Goal: Information Seeking & Learning: Learn about a topic

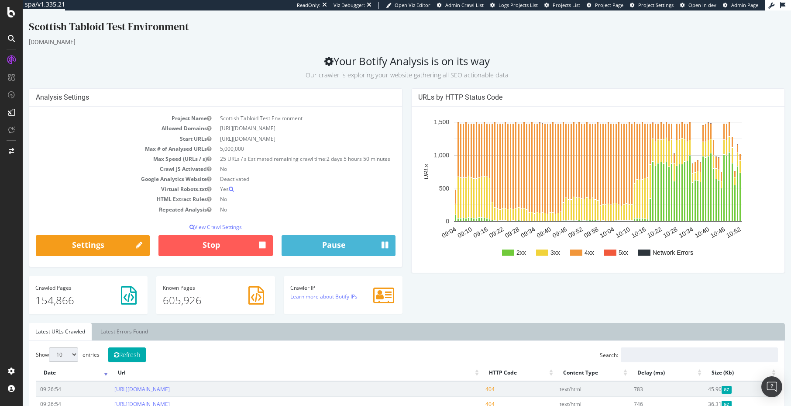
click at [578, 56] on h2 "Your Botify Analysis is on its way Our crawler is exploring your website gather…" at bounding box center [407, 67] width 756 height 24
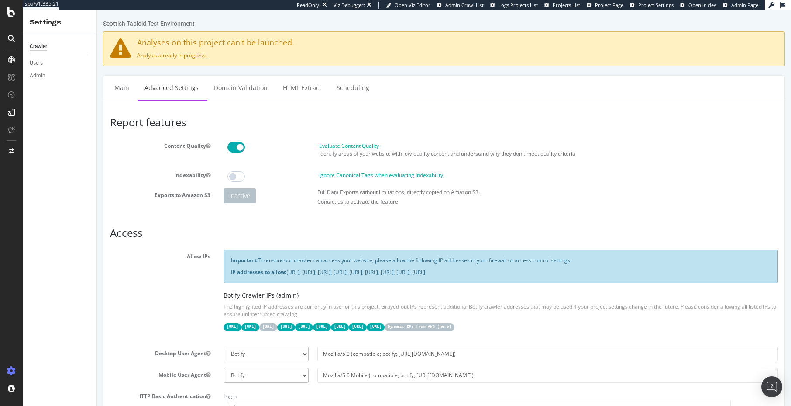
drag, startPoint x: 522, startPoint y: 50, endPoint x: 527, endPoint y: 38, distance: 13.3
click at [522, 48] on div "Analyses on this project can't be launched. Analysis already in progress." at bounding box center [444, 48] width 682 height 35
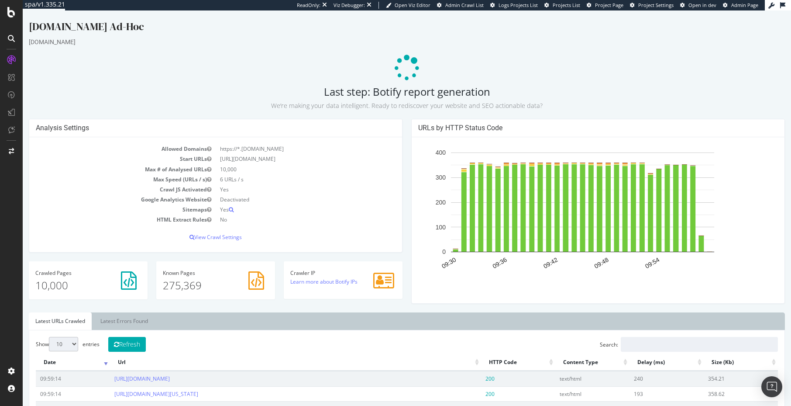
click at [219, 72] on p at bounding box center [407, 68] width 756 height 26
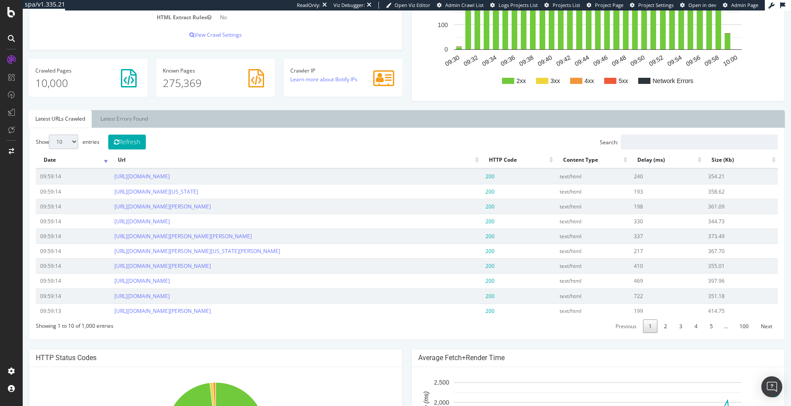
scroll to position [80, 0]
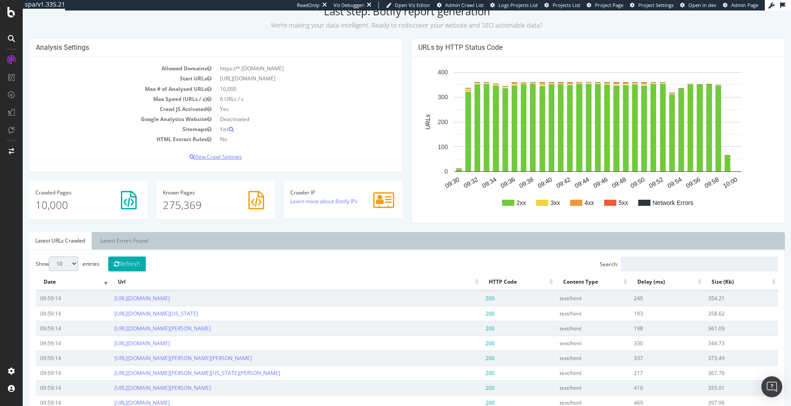
click at [218, 157] on p "View Crawl Settings" at bounding box center [216, 156] width 360 height 7
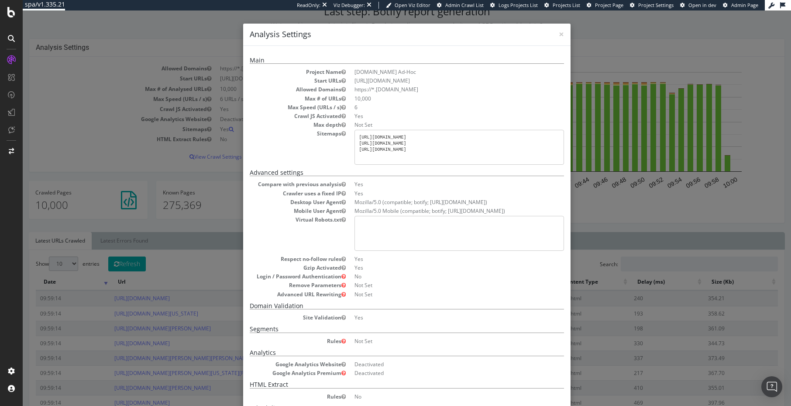
click at [297, 151] on dl "Project Name Statesman.com Ad-Hoc Start URLs https://www.statesman.com/ Allowed…" at bounding box center [407, 116] width 314 height 97
click at [330, 162] on dl "Project Name Statesman.com Ad-Hoc Start URLs https://www.statesman.com/ Allowed…" at bounding box center [407, 116] width 314 height 97
click at [458, 117] on dd "Yes" at bounding box center [460, 115] width 210 height 7
click at [562, 36] on span "×" at bounding box center [561, 34] width 5 height 12
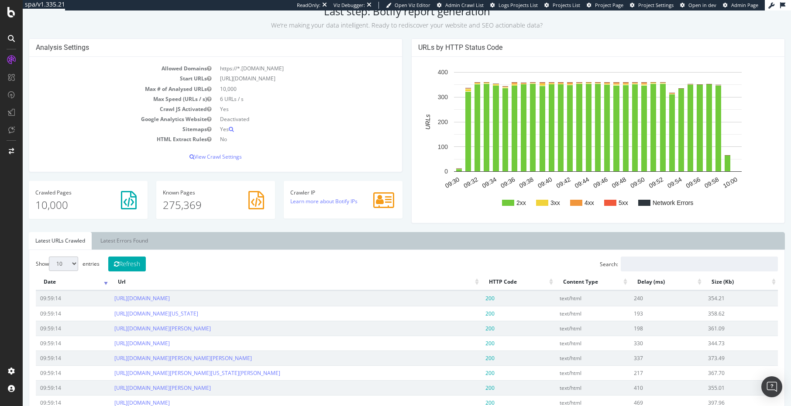
click at [116, 113] on td "Crawl JS Activated" at bounding box center [126, 109] width 180 height 10
drag, startPoint x: 74, startPoint y: 79, endPoint x: 104, endPoint y: 65, distance: 32.6
click at [75, 78] on td "Start URLs" at bounding box center [126, 78] width 180 height 10
click at [220, 158] on p "View Crawl Settings" at bounding box center [216, 156] width 360 height 7
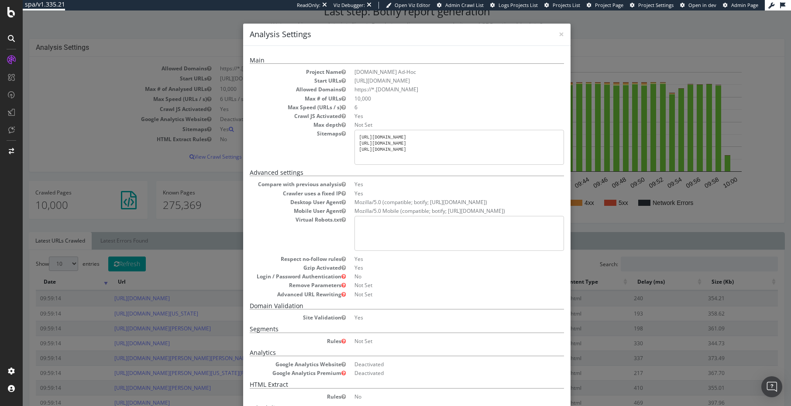
drag, startPoint x: 184, startPoint y: 283, endPoint x: 147, endPoint y: 299, distance: 40.3
click at [184, 283] on div "× Close Analysis Settings Main Project Name Statesman.com Ad-Hoc Start URLs htt…" at bounding box center [407, 207] width 769 height 395
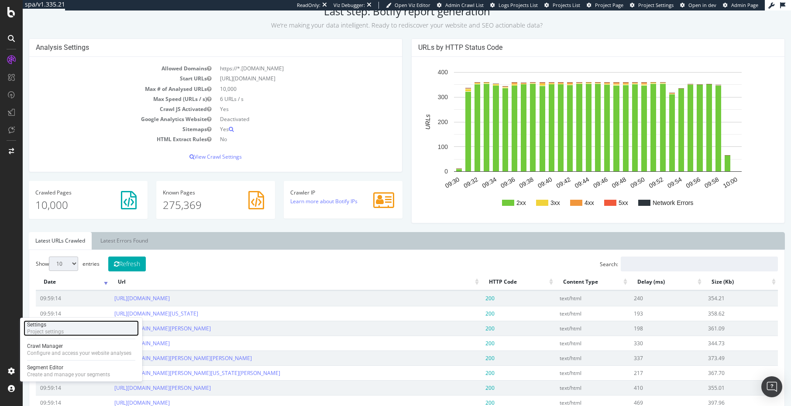
click at [66, 323] on div "Settings Project settings" at bounding box center [81, 328] width 115 height 16
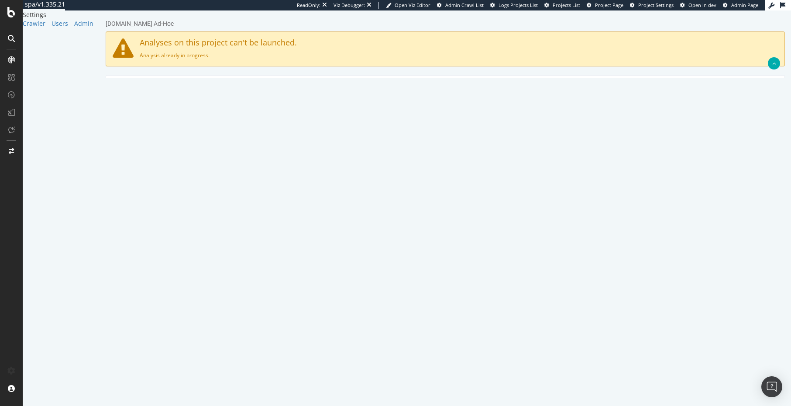
scroll to position [363, 0]
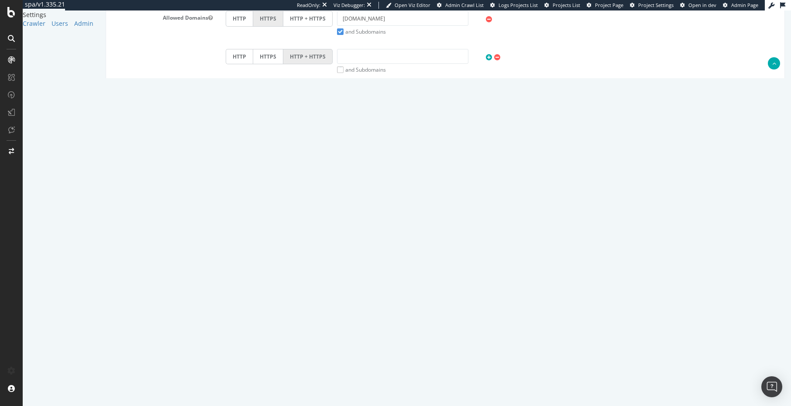
drag, startPoint x: 497, startPoint y: 239, endPoint x: 571, endPoint y: 26, distance: 226.2
click at [496, 239] on div "[PERSON_NAME]" at bounding box center [445, 242] width 679 height 15
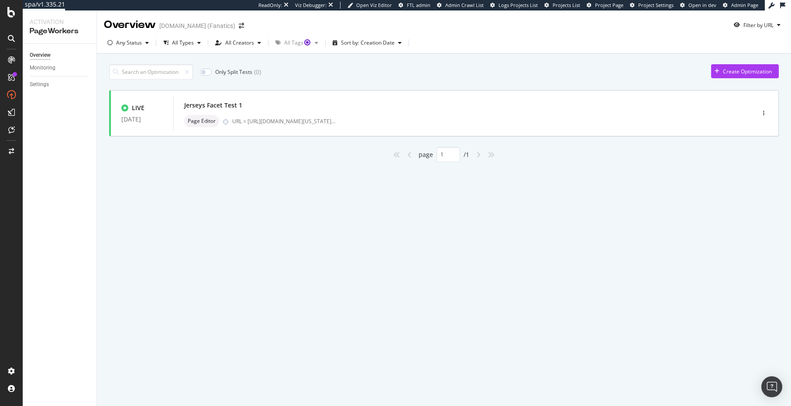
drag, startPoint x: 338, startPoint y: 218, endPoint x: 192, endPoint y: 207, distance: 145.9
click at [337, 218] on div "Overview MLBShop.com (Fanatics) Filter by URL Any Status All Types All Creators…" at bounding box center [444, 207] width 694 height 395
click at [354, 84] on div "Only Split Tests ( 0 ) Create Optimization LIVE 13 Aug. 2025 Jerseys Facet Test…" at bounding box center [444, 111] width 670 height 102
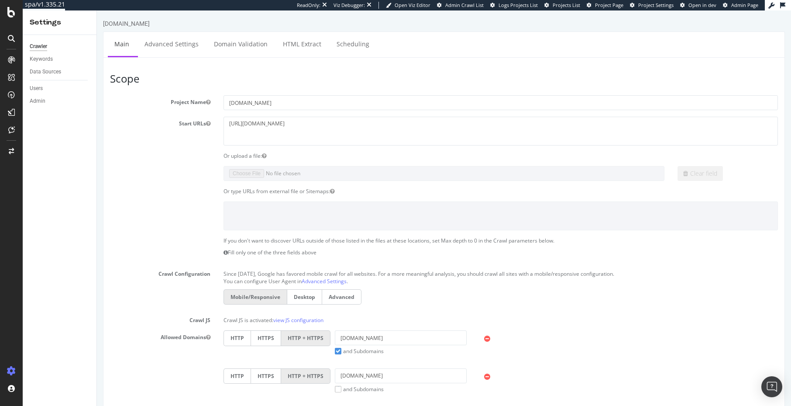
drag, startPoint x: 131, startPoint y: 151, endPoint x: 107, endPoint y: 135, distance: 28.7
click at [131, 151] on section "Project Name www.zennioptical.com Start URLs https://www.zennioptical.com/ Or u…" at bounding box center [444, 302] width 668 height 414
click at [47, 100] on div "SiteCrawler" at bounding box center [47, 98] width 31 height 9
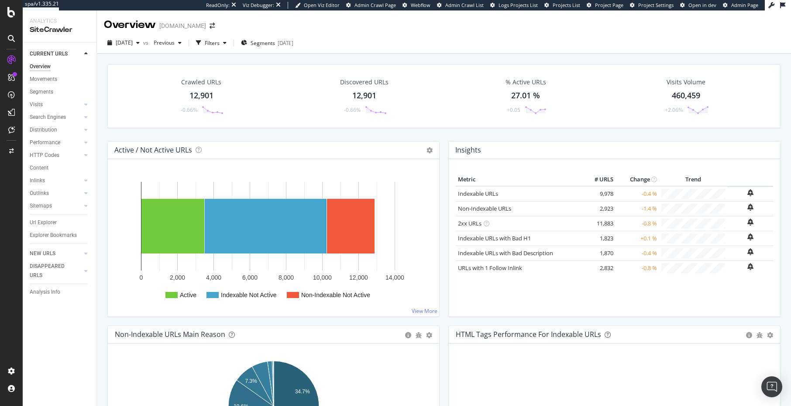
click at [130, 172] on div "Active Indexable Not Active Non-Indexable Not Active 0 2,000 4,000 6,000 8,000 …" at bounding box center [273, 237] width 331 height 157
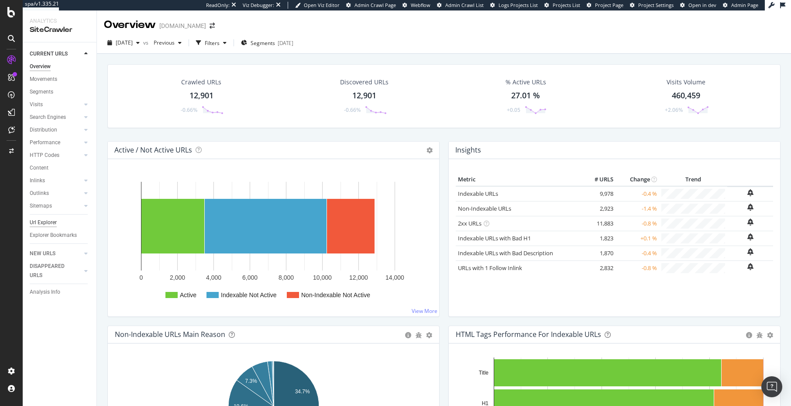
click at [40, 219] on div "Url Explorer" at bounding box center [43, 222] width 27 height 9
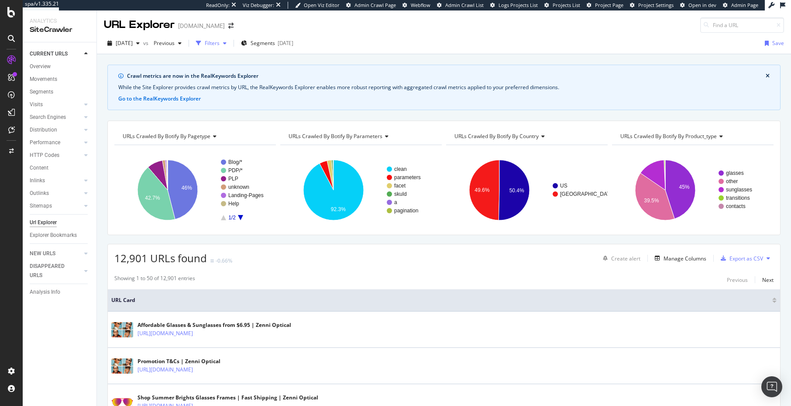
click at [230, 41] on div "button" at bounding box center [225, 43] width 10 height 5
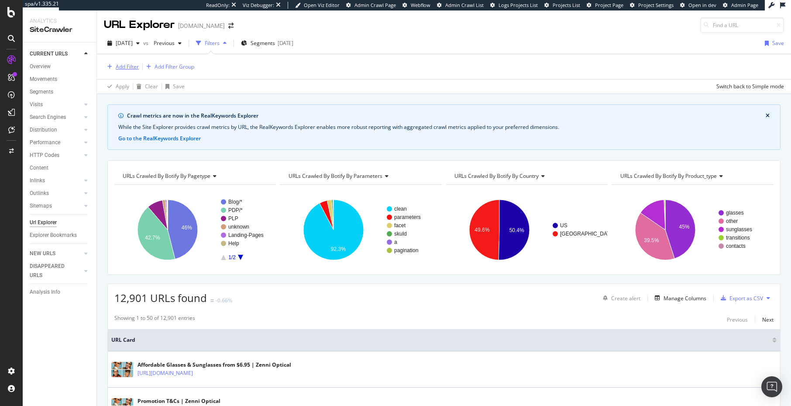
click at [130, 69] on div "Add Filter" at bounding box center [127, 66] width 23 height 7
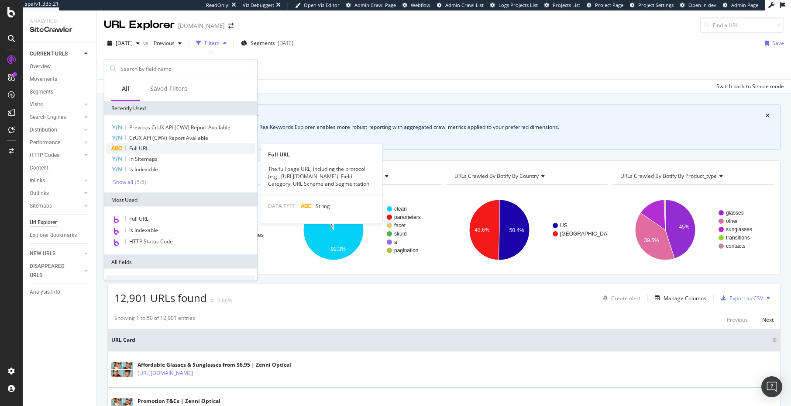
click at [166, 145] on div "Full URL" at bounding box center [180, 148] width 149 height 10
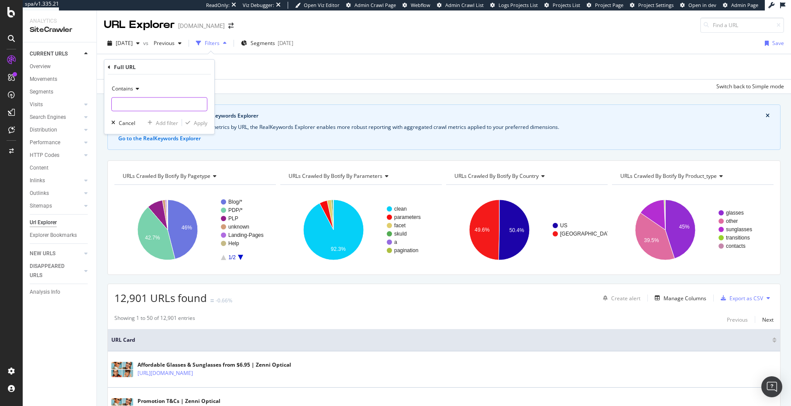
click at [146, 102] on input "text" at bounding box center [159, 104] width 95 height 14
paste input "https://www.zennioptical.com/p/mens-acetate-square-eyeglass-frames/5033"
type input "https://www.zennioptical.com/p/mens-acetate-square-eyeglass-frames/5033"
drag, startPoint x: 133, startPoint y: 87, endPoint x: 135, endPoint y: 93, distance: 5.8
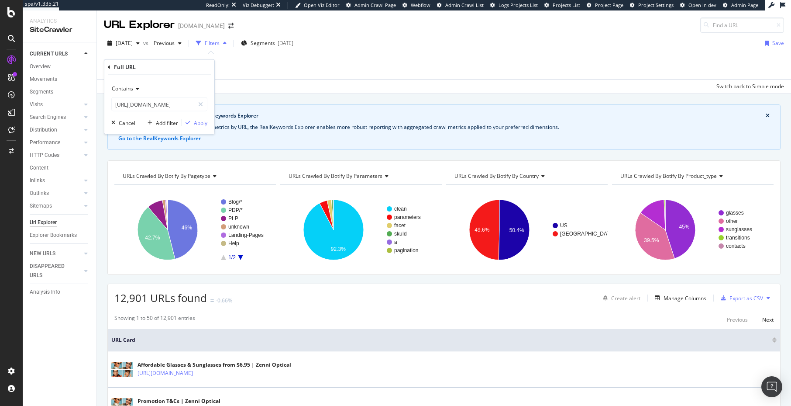
click at [133, 87] on icon at bounding box center [136, 88] width 6 height 5
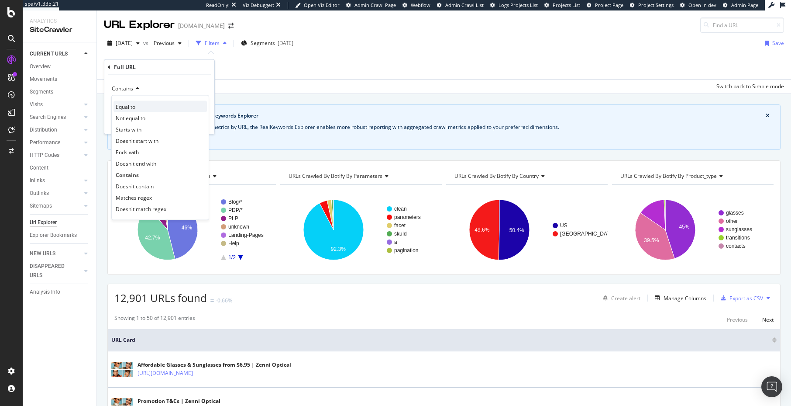
click at [135, 109] on span "Equal to" at bounding box center [126, 106] width 20 height 7
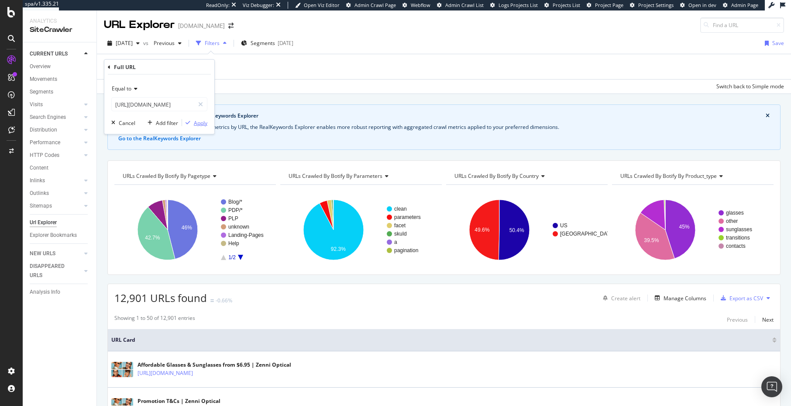
click at [196, 122] on div "Apply" at bounding box center [201, 122] width 14 height 7
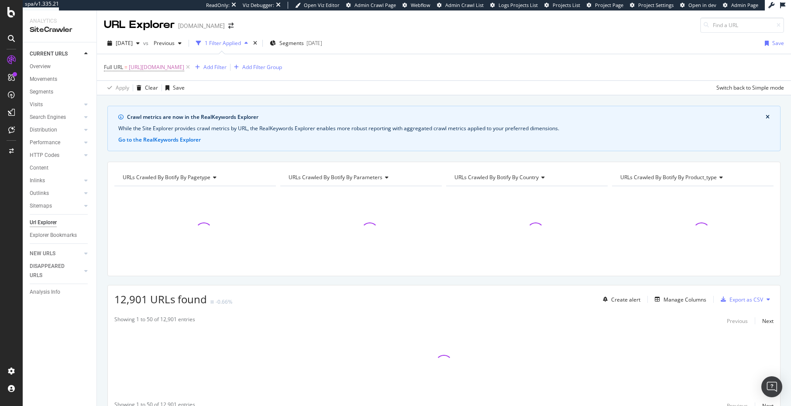
click at [280, 101] on div "Crawl metrics are now in the RealKeywords Explorer While the Site Explorer prov…" at bounding box center [444, 105] width 694 height 21
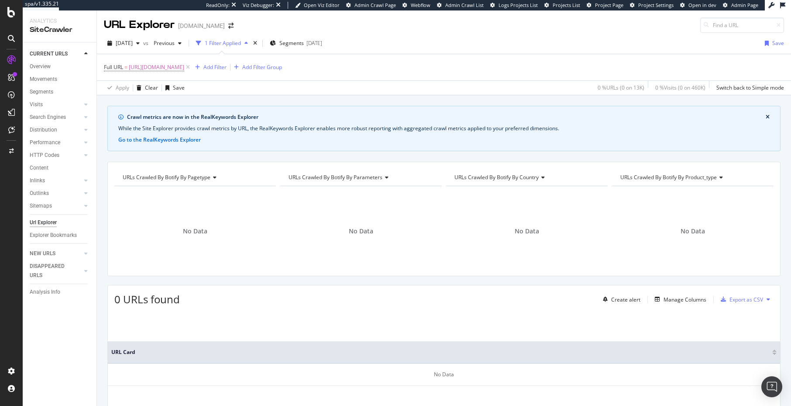
click at [422, 159] on div "Crawl metrics are now in the RealKeywords Explorer While the Site Explorer prov…" at bounding box center [444, 276] width 694 height 341
click at [173, 66] on span "https://www.zennioptical.com/p/mens-acetate-square-eyeglass-frames/5033" at bounding box center [156, 67] width 55 height 12
click at [170, 101] on input "https://www.zennioptical.com/p/mens-acetate-square-eyeglass-frames/5033" at bounding box center [153, 104] width 83 height 14
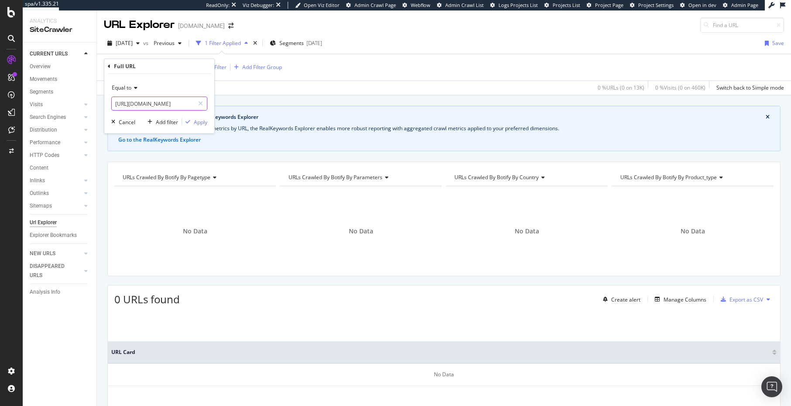
click at [170, 101] on input "https://www.zennioptical.com/p/mens-acetate-square-eyeglass-frames/5033" at bounding box center [153, 104] width 83 height 14
drag, startPoint x: 200, startPoint y: 124, endPoint x: 179, endPoint y: 137, distance: 24.4
click at [200, 124] on div "Apply" at bounding box center [201, 121] width 14 height 7
click at [156, 68] on span "https://www.zennioptical.com/p/mens-acetate-square-eyeglass-frames/5033" at bounding box center [156, 67] width 55 height 12
click at [160, 109] on input "https://www.zennioptical.com/p/mens-acetate-square-eyeglass-frames/5033" at bounding box center [153, 104] width 83 height 14
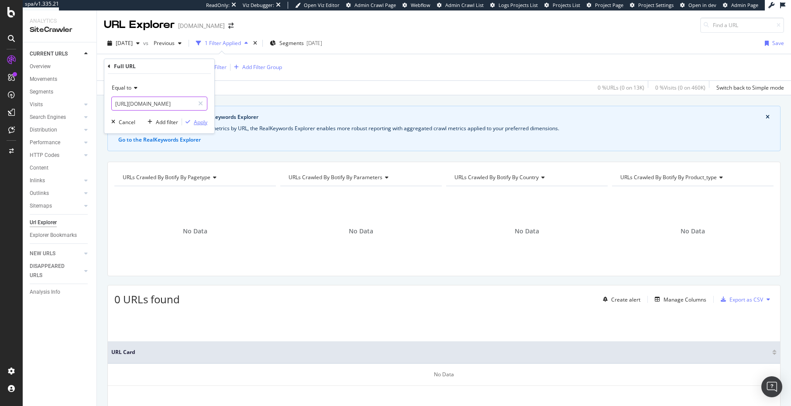
paste input "acetate-round-eyeglass-frames/5026"
type input "https://www.zennioptical.com/p/acetate-round-eyeglass-frames/5026"
click at [199, 123] on div "Apply" at bounding box center [201, 121] width 14 height 7
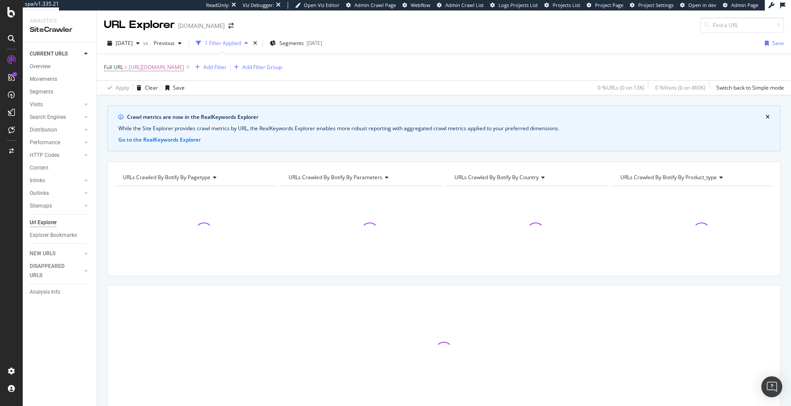
click at [245, 102] on div "Crawl metrics are now in the RealKeywords Explorer While the Site Explorer prov…" at bounding box center [444, 105] width 694 height 21
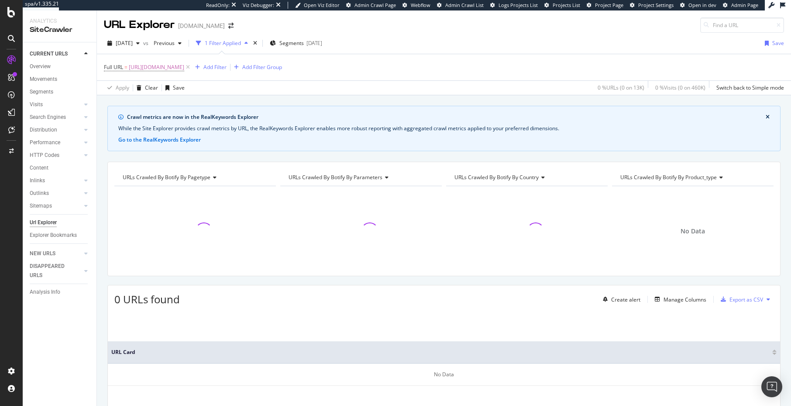
click at [242, 103] on div "Crawl metrics are now in the RealKeywords Explorer While the Site Explorer prov…" at bounding box center [444, 105] width 694 height 21
click at [184, 66] on span "https://www.zennioptical.com/p/acetate-round-eyeglass-frames/5026" at bounding box center [156, 67] width 55 height 12
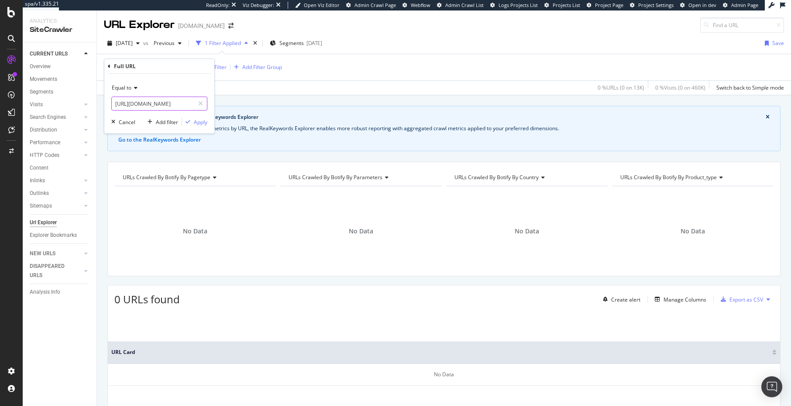
click at [157, 104] on input "https://www.zennioptical.com/p/acetate-round-eyeglass-frames/5026" at bounding box center [153, 104] width 83 height 14
click at [318, 95] on div "Crawl metrics are now in the RealKeywords Explorer While the Site Explorer prov…" at bounding box center [444, 105] width 694 height 21
click at [145, 69] on span "https://www.zennioptical.com/p/acetate-round-eyeglass-frames/5026" at bounding box center [156, 67] width 55 height 12
click at [125, 89] on span "Equal to" at bounding box center [122, 87] width 20 height 7
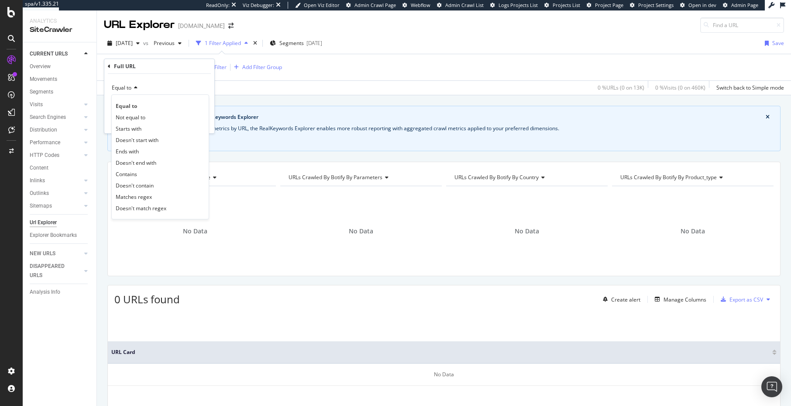
drag, startPoint x: 156, startPoint y: 196, endPoint x: 176, endPoint y: 121, distance: 78.1
click at [156, 193] on div "Matches regex" at bounding box center [160, 196] width 93 height 11
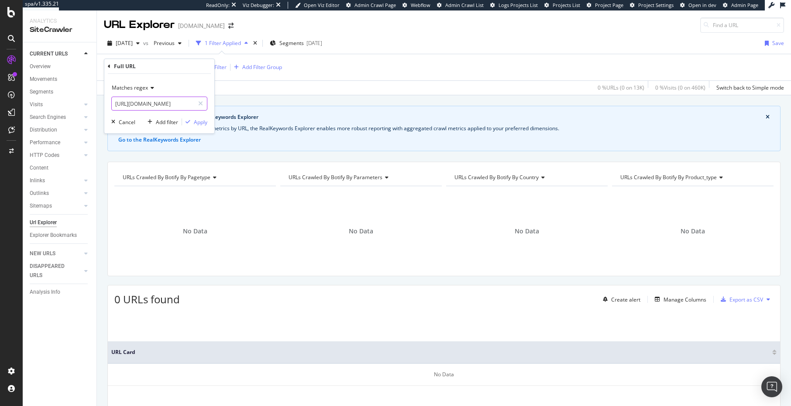
click at [183, 99] on input "https://www.zennioptical.com/p/acetate-round-eyeglass-frames/5026" at bounding box center [153, 104] width 83 height 14
click at [182, 102] on input "https://www.zennioptical.com/p/acetate-round-eyeglass-frames/5026" at bounding box center [153, 104] width 83 height 14
paste input "^https?:\/\/(?:www\.)?zennioptical\.com\/p\/[^\/]+\/\d{4}\/?$"
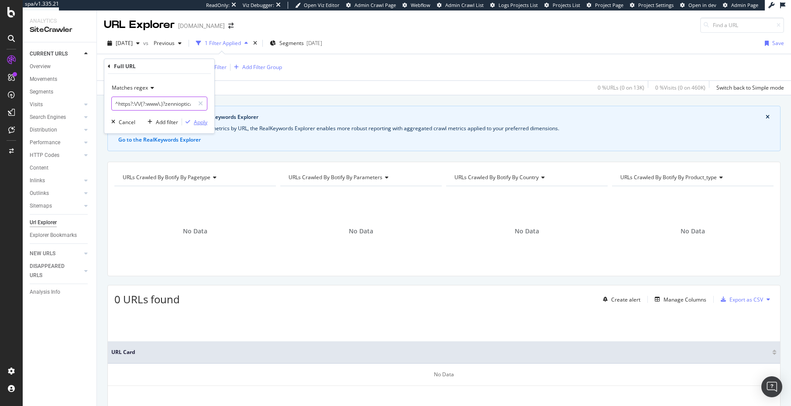
scroll to position [0, 68]
type input "^https?:\/\/(?:www\.)?zennioptical\.com\/p\/[^\/]+\/\d{4}\/?$"
click at [194, 119] on div "Apply" at bounding box center [201, 121] width 14 height 7
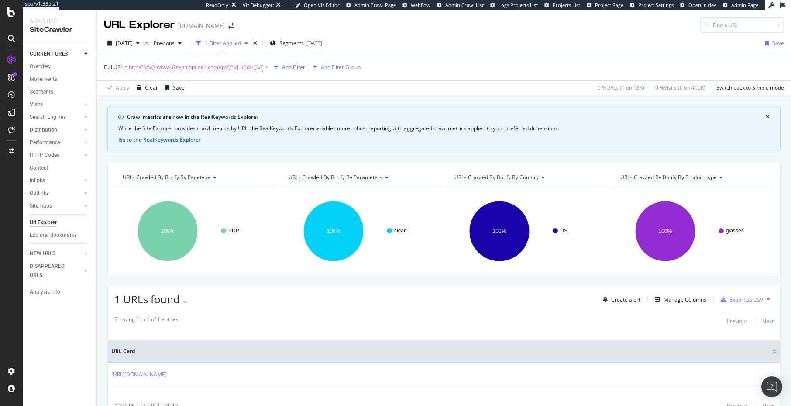
drag, startPoint x: 560, startPoint y: 335, endPoint x: 650, endPoint y: 297, distance: 98.1
click at [560, 335] on div "URL Card https://www.zennioptical.com/p/unisex-full-rim-acetate-plastic-square-…" at bounding box center [444, 363] width 673 height 66
click at [678, 297] on div "Manage Columns" at bounding box center [685, 299] width 43 height 7
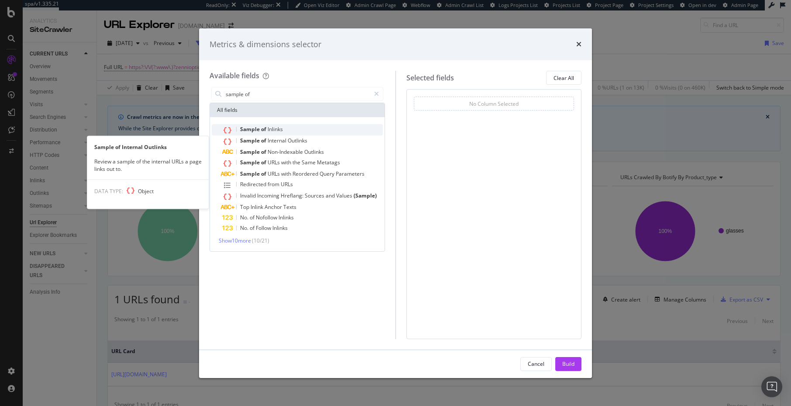
type input "sample of"
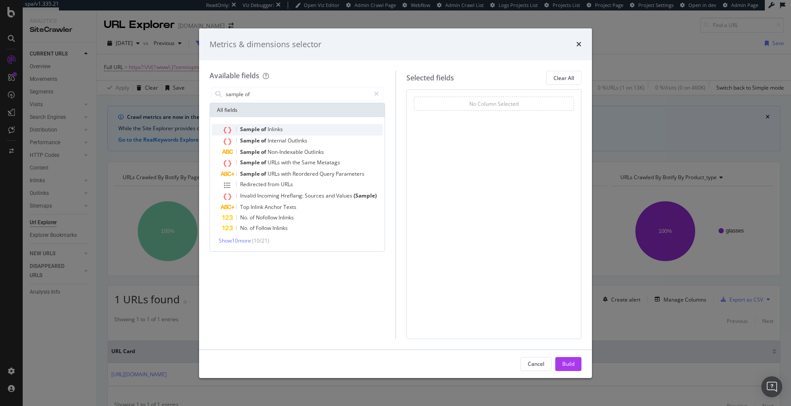
click at [278, 130] on span "Inlinks" at bounding box center [275, 128] width 15 height 7
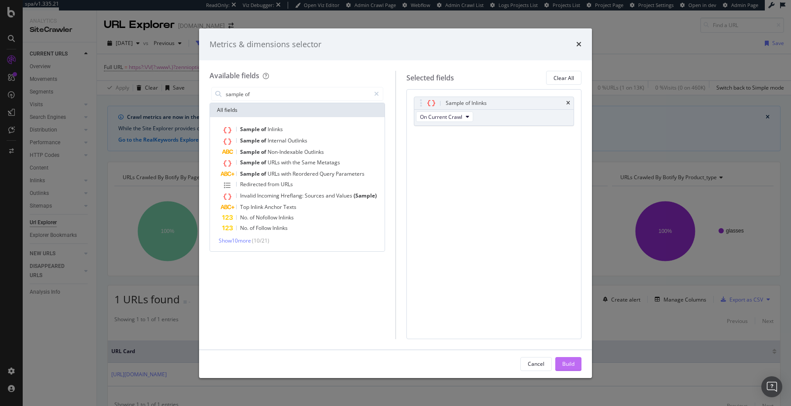
click at [571, 367] on div "Build" at bounding box center [568, 363] width 12 height 13
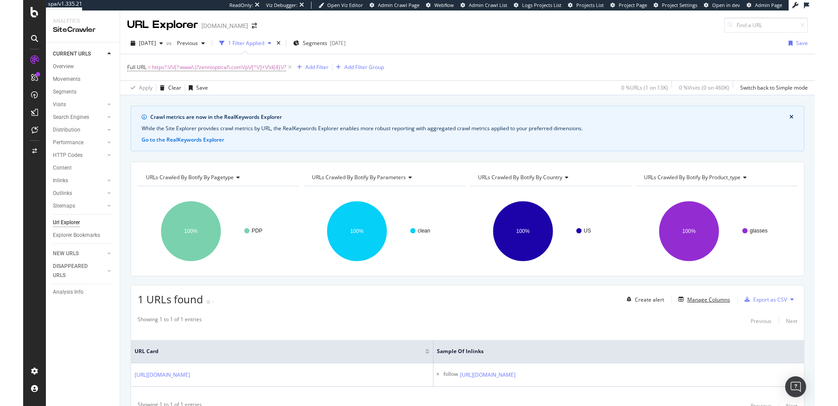
scroll to position [41, 0]
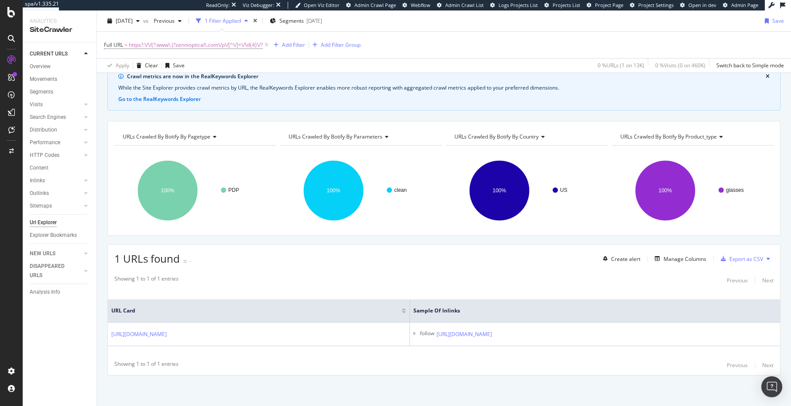
click at [504, 286] on div "Showing 1 to 1 of 1 entries Previous Next URL Card Sample of Inlinks https://ww…" at bounding box center [444, 322] width 673 height 104
click at [490, 379] on div "Crawl metrics are now in the RealKeywords Explorer While the Site Explorer prov…" at bounding box center [444, 235] width 694 height 341
click at [524, 288] on div "Showing 1 to 1 of 1 entries Previous Next URL Card Sample of Inlinks https://ww…" at bounding box center [444, 322] width 673 height 104
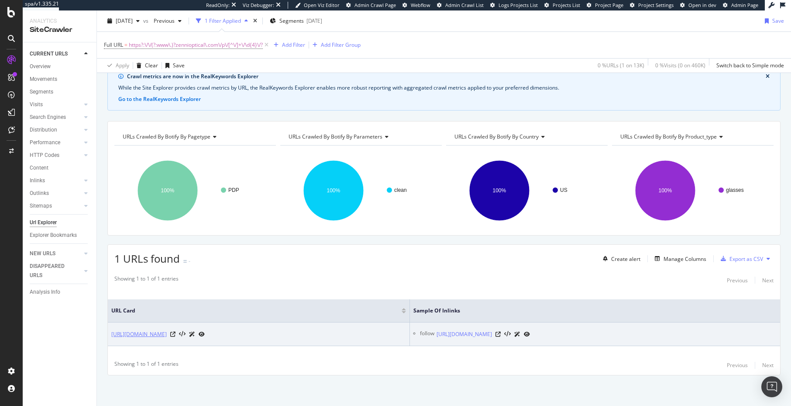
copy div "/unisex-full-rim-acetate-plastic-square-eyeglass-frames/1853"
drag, startPoint x: 339, startPoint y: 335, endPoint x: 201, endPoint y: 339, distance: 137.6
click at [189, 337] on div "https://www.zennioptical.com/p/unisex-full-rim-acetate-plastic-square-eyeglass-…" at bounding box center [157, 333] width 93 height 9
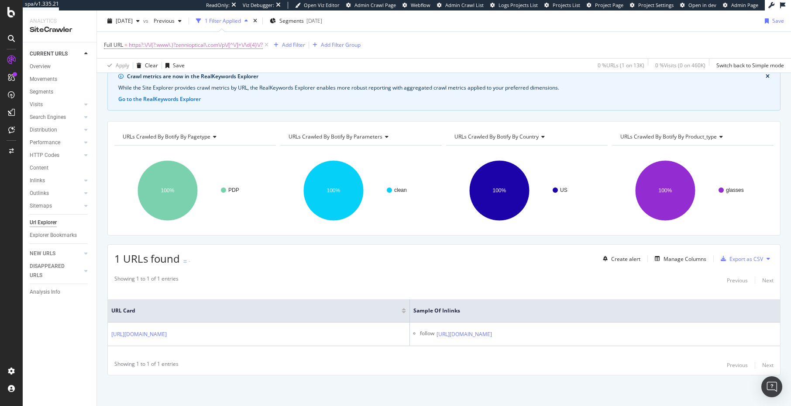
click at [655, 372] on div "Showing 1 to 1 of 1 entries Previous Next URL Card Sample of Inlinks https://ww…" at bounding box center [444, 322] width 673 height 104
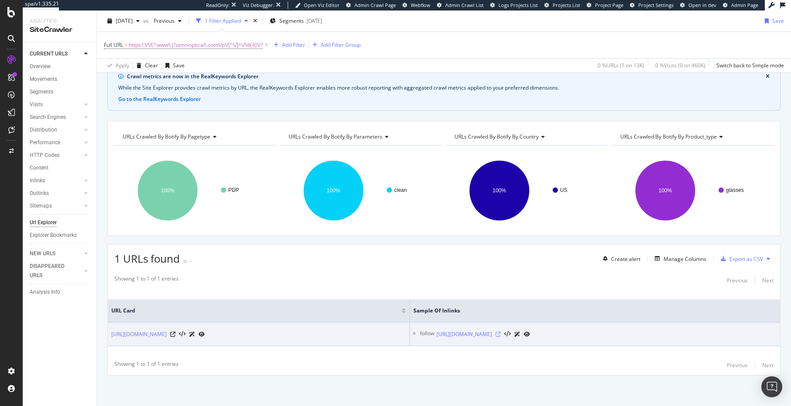
click at [501, 332] on icon at bounding box center [498, 333] width 5 height 5
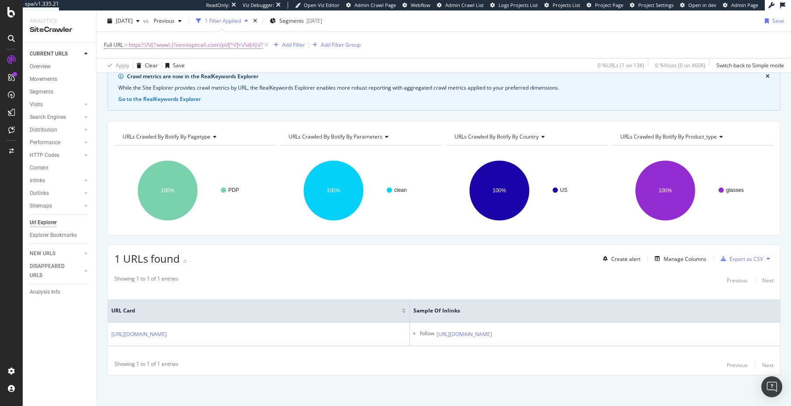
drag, startPoint x: 53, startPoint y: 113, endPoint x: 225, endPoint y: 4, distance: 203.9
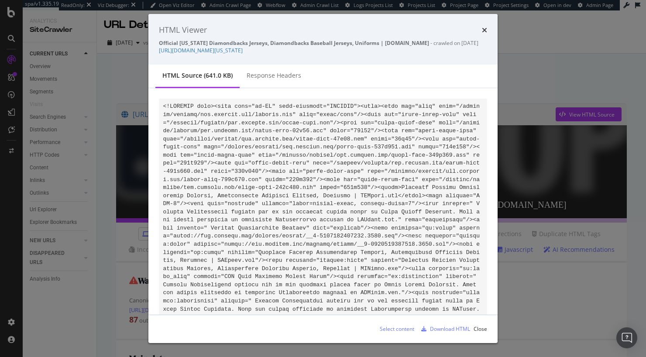
scroll to position [43338, 0]
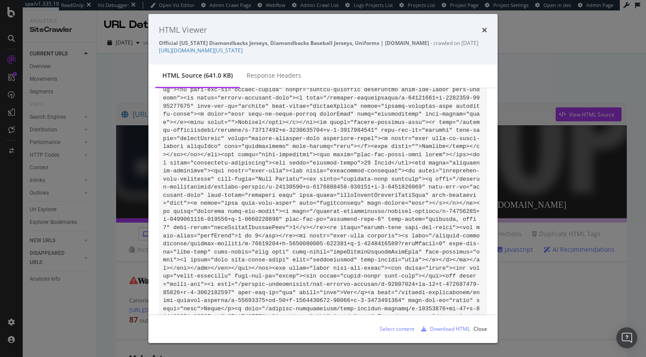
drag, startPoint x: 354, startPoint y: 71, endPoint x: 340, endPoint y: 92, distance: 25.4
click at [354, 71] on div "HTML source (641.0 KB) Response Headers" at bounding box center [322, 77] width 349 height 24
drag, startPoint x: 327, startPoint y: 186, endPoint x: 280, endPoint y: 119, distance: 82.8
